Goal: Go to known website: Access a specific website the user already knows

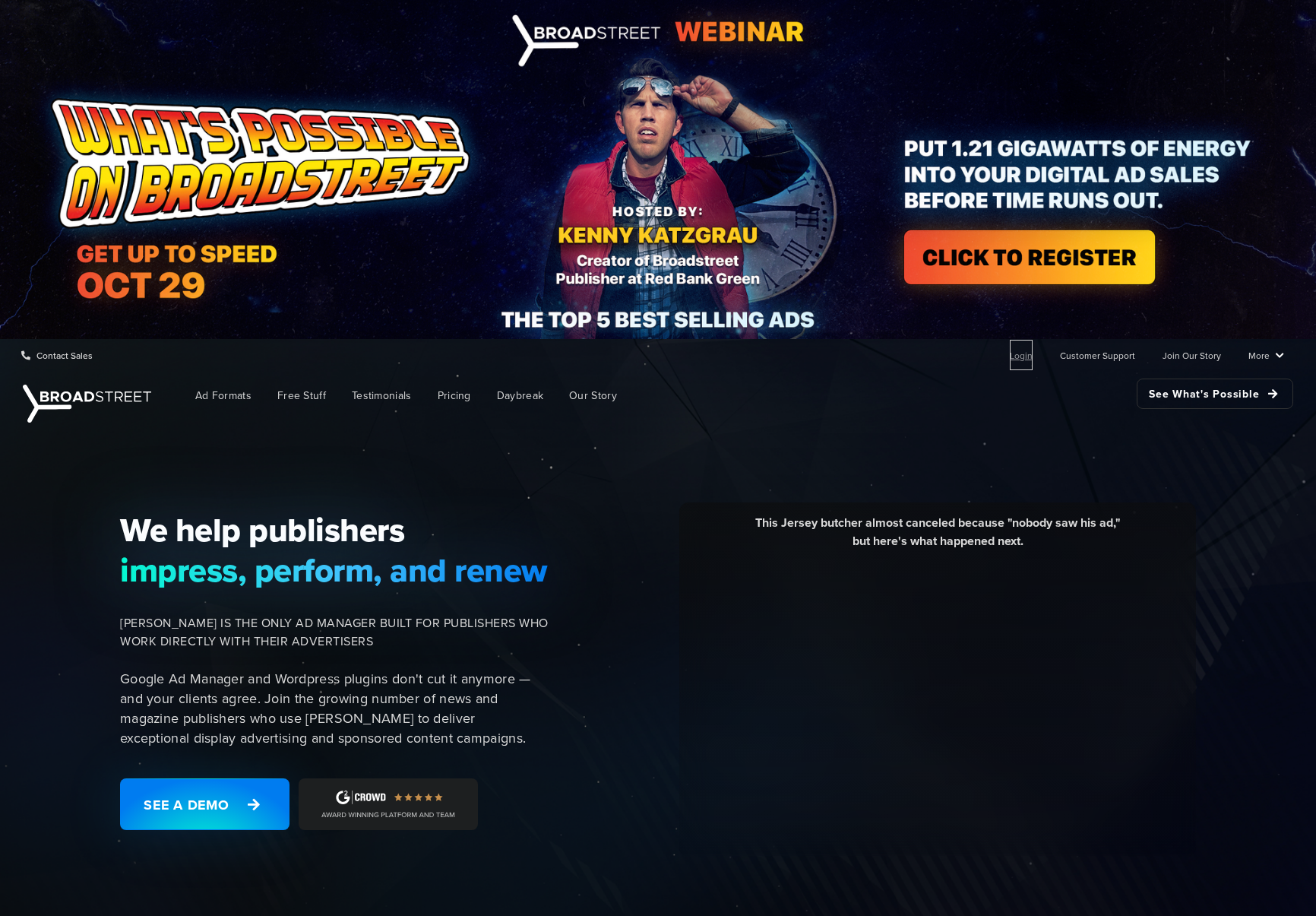
click at [1020, 357] on link "Login" at bounding box center [1021, 354] width 23 height 31
click at [1164, 36] on img at bounding box center [658, 169] width 1316 height 339
click at [1028, 354] on link "Login" at bounding box center [1021, 354] width 23 height 31
